Goal: Task Accomplishment & Management: Manage account settings

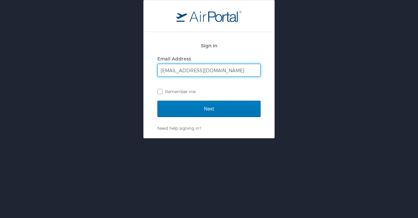
type input "agoracke@southeast.edu"
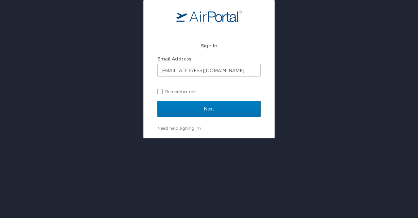
click at [184, 119] on div "Next" at bounding box center [208, 113] width 103 height 24
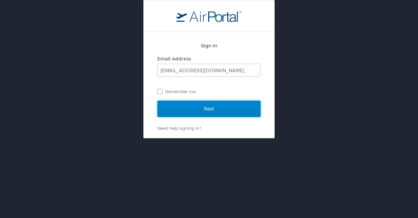
click at [194, 107] on input "Next" at bounding box center [208, 109] width 103 height 16
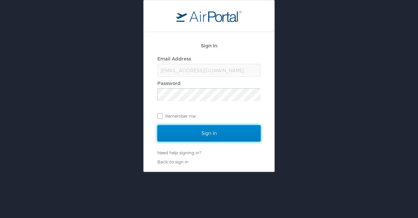
click at [177, 126] on input "Sign In" at bounding box center [208, 133] width 103 height 16
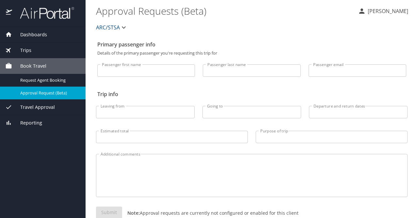
click at [247, 39] on div "Primary passenger info Details of the primary passenger you're requesting this …" at bounding box center [252, 136] width 312 height 196
click at [35, 35] on span "Dashboards" at bounding box center [29, 34] width 35 height 7
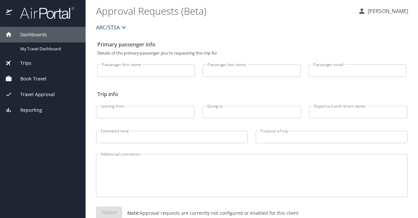
click at [27, 30] on div "Dashboards" at bounding box center [43, 35] width 86 height 16
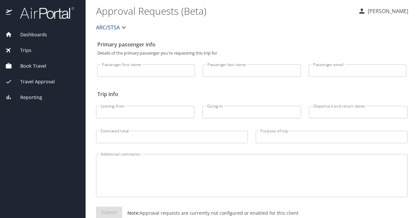
click at [29, 35] on span "Dashboards" at bounding box center [29, 34] width 35 height 7
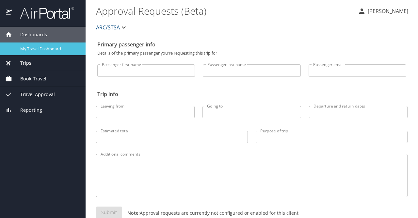
click at [32, 49] on span "My Travel Dashboard" at bounding box center [48, 49] width 57 height 6
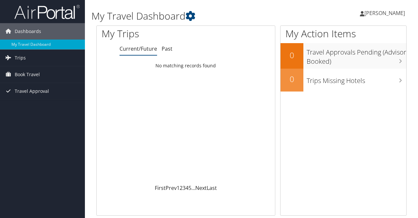
click at [394, 14] on span "[PERSON_NAME]" at bounding box center [384, 12] width 40 height 7
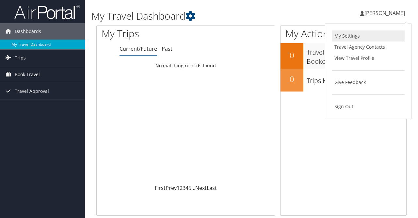
click at [364, 38] on link "My Settings" at bounding box center [368, 35] width 73 height 11
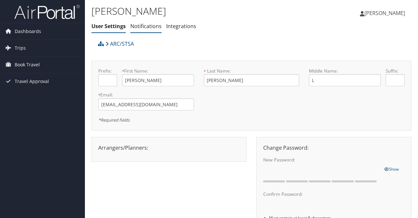
click at [152, 29] on link "Notifications" at bounding box center [145, 26] width 31 height 7
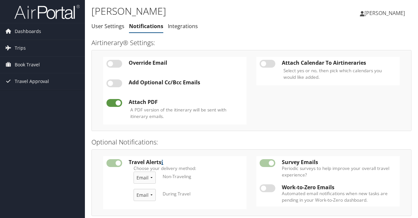
click at [182, 26] on link "Integrations" at bounding box center [183, 26] width 30 height 7
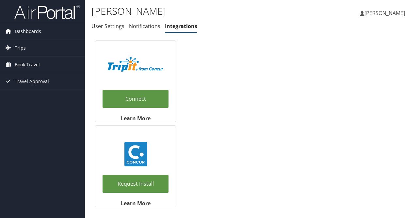
click at [33, 30] on span "Dashboards" at bounding box center [28, 31] width 26 height 16
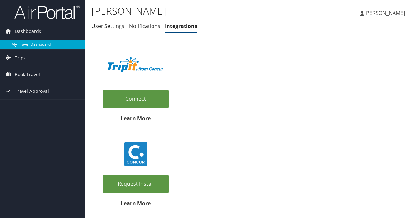
click at [37, 47] on link "My Travel Dashboard" at bounding box center [42, 45] width 85 height 10
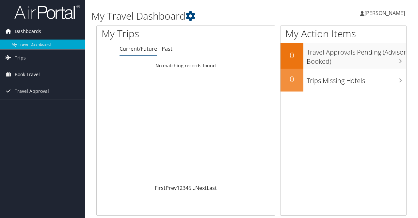
click at [26, 31] on span "Dashboards" at bounding box center [28, 31] width 26 height 16
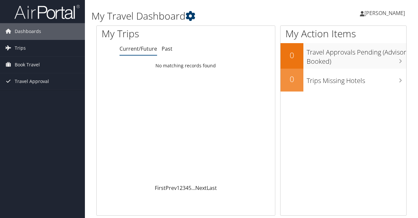
click at [191, 16] on icon at bounding box center [191, 16] width 10 height 10
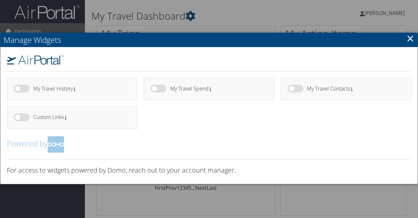
click at [409, 41] on link "×" at bounding box center [411, 38] width 8 height 13
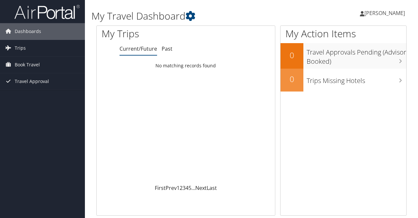
click at [377, 9] on link "[PERSON_NAME]" at bounding box center [386, 13] width 52 height 20
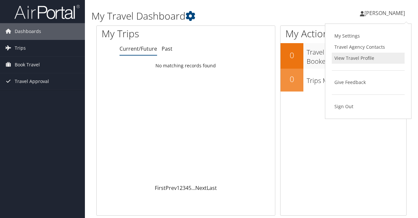
click at [366, 58] on link "View Travel Profile" at bounding box center [368, 58] width 73 height 11
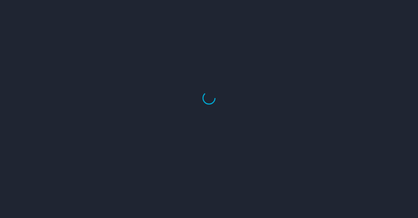
select select "US"
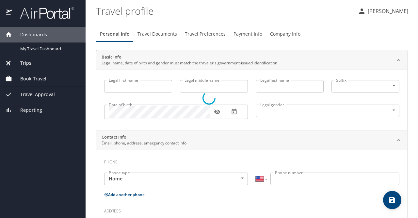
type input "[PERSON_NAME]"
type input "L"
type input "[PERSON_NAME]"
type input "[DEMOGRAPHIC_DATA]"
type input "[PERSON_NAME]"
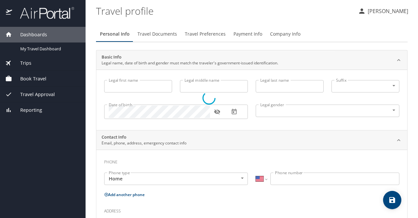
type input "[PERSON_NAME]"
type input "[PHONE_NUMBER]"
type input "[EMAIL_ADDRESS][DOMAIN_NAME]"
select select "US"
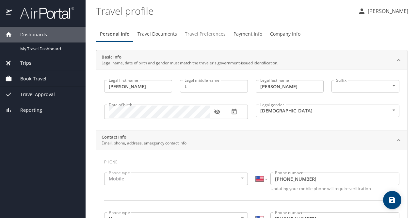
click at [193, 34] on span "Travel Preferences" at bounding box center [205, 34] width 41 height 8
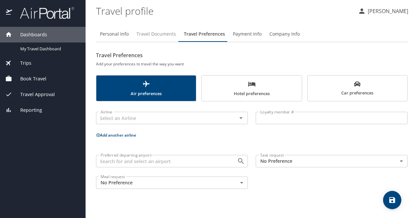
click at [151, 31] on span "Travel Documents" at bounding box center [157, 34] width 40 height 8
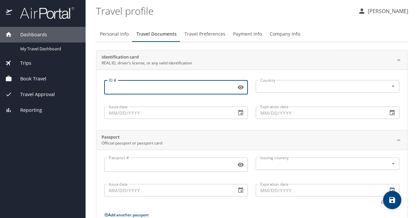
click at [152, 88] on input "ID #" at bounding box center [168, 87] width 129 height 12
type input "H12764786"
click at [280, 90] on input "text" at bounding box center [318, 86] width 121 height 8
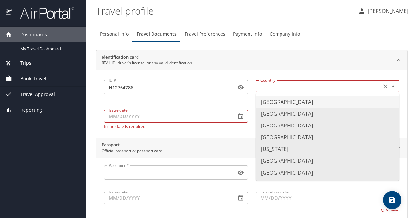
click at [293, 102] on li "[GEOGRAPHIC_DATA]" at bounding box center [328, 102] width 144 height 12
type input "[GEOGRAPHIC_DATA]"
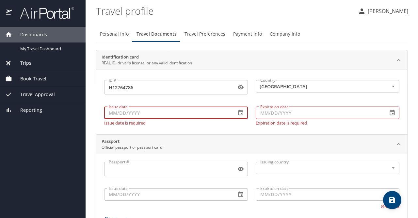
click at [170, 117] on input "Issue date" at bounding box center [167, 112] width 127 height 12
type input "03/17/2021"
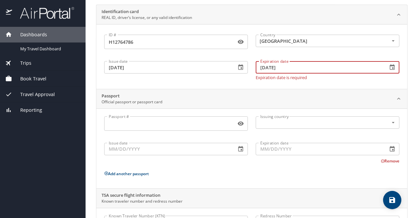
scroll to position [84, 0]
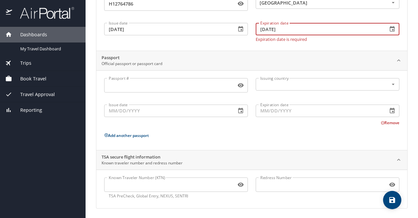
type input "04/19/2026"
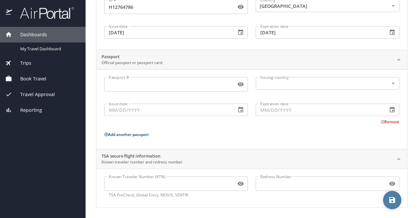
scroll to position [79, 0]
click at [392, 202] on icon "save" at bounding box center [392, 200] width 8 height 8
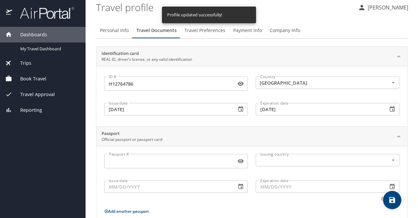
scroll to position [0, 0]
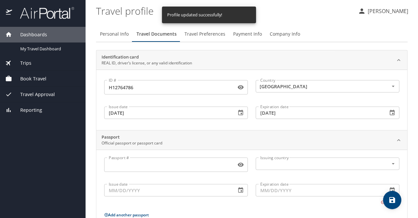
click at [218, 35] on span "Travel Preferences" at bounding box center [205, 34] width 41 height 8
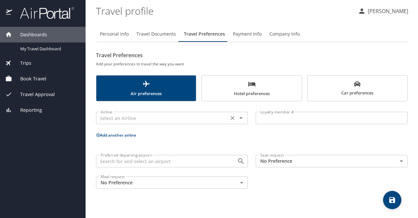
click at [240, 120] on icon "Open" at bounding box center [241, 118] width 8 height 8
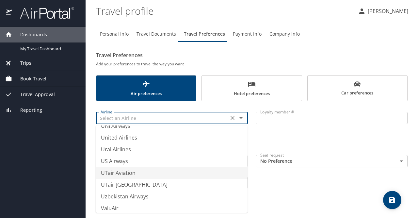
scroll to position [4953, 0]
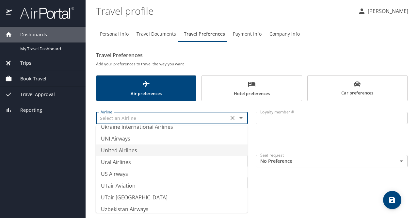
click at [155, 153] on li "United Airlines" at bounding box center [172, 150] width 152 height 12
type input "United Airlines"
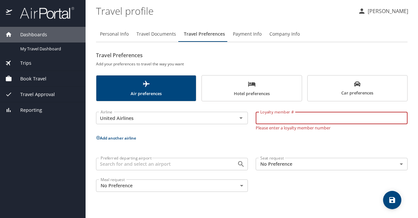
click at [286, 115] on input "Loyalty member #" at bounding box center [332, 118] width 152 height 12
type input "LDZ17609"
click at [329, 136] on p "Add another airline" at bounding box center [252, 138] width 312 height 8
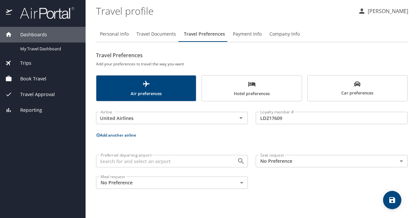
click at [131, 136] on button "Add another airline" at bounding box center [116, 135] width 40 height 6
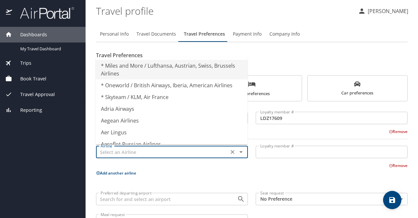
click at [133, 150] on input "text" at bounding box center [162, 152] width 129 height 8
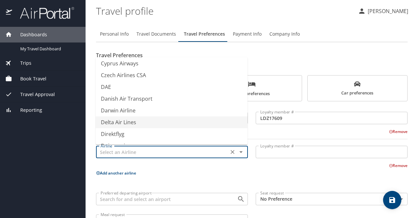
scroll to position [1940, 0]
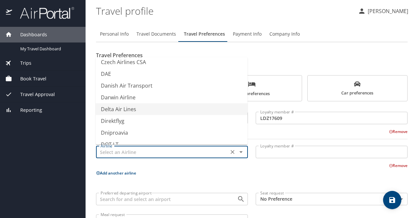
click at [139, 109] on li "Delta Air Lines" at bounding box center [172, 109] width 152 height 12
type input "Delta Air Lines"
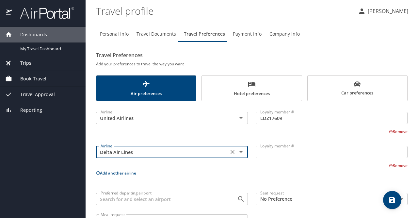
click at [274, 151] on input "Loyalty member #" at bounding box center [332, 152] width 152 height 12
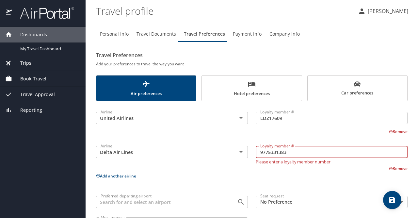
type input "9775331383"
click at [396, 206] on button "save" at bounding box center [392, 200] width 18 height 18
